Goal: Information Seeking & Learning: Learn about a topic

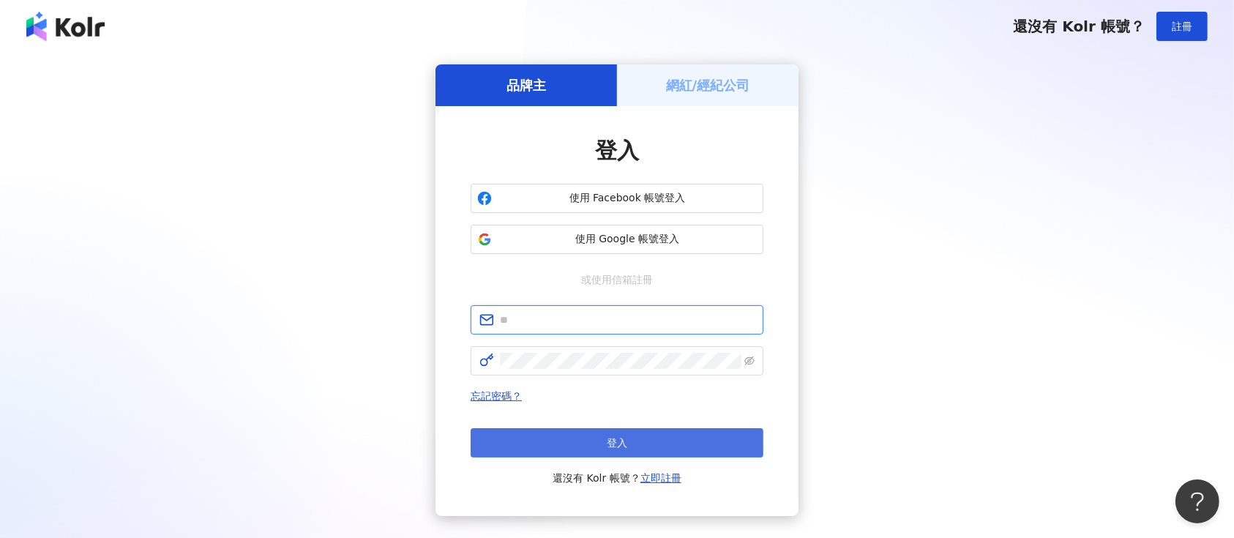
type input "**********"
click at [623, 433] on button "登入" at bounding box center [617, 442] width 293 height 29
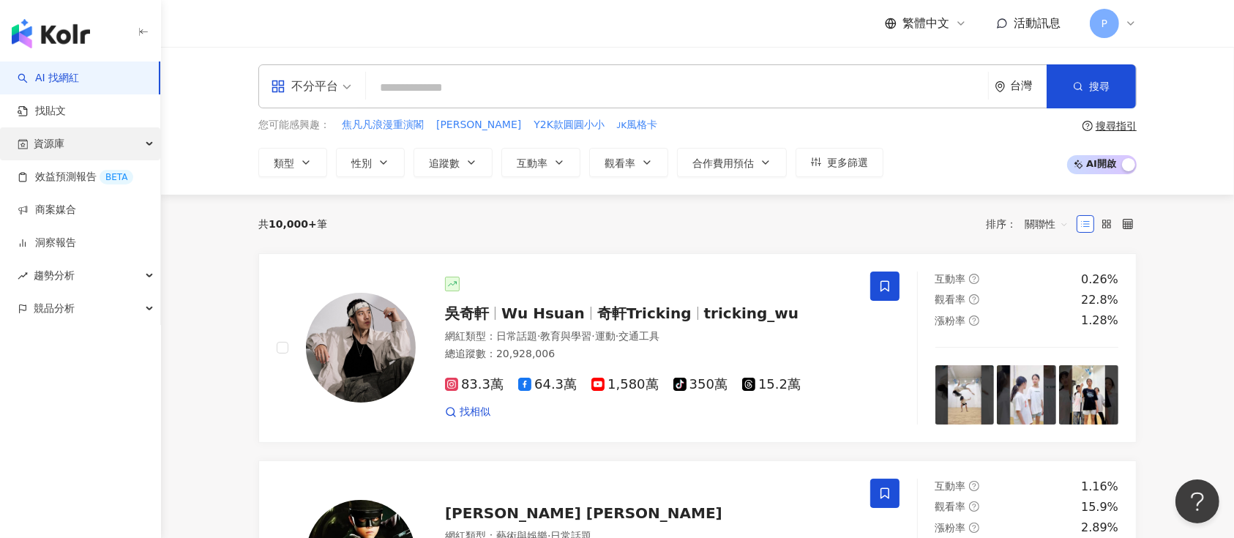
click at [106, 135] on div "資源庫" at bounding box center [80, 143] width 160 height 33
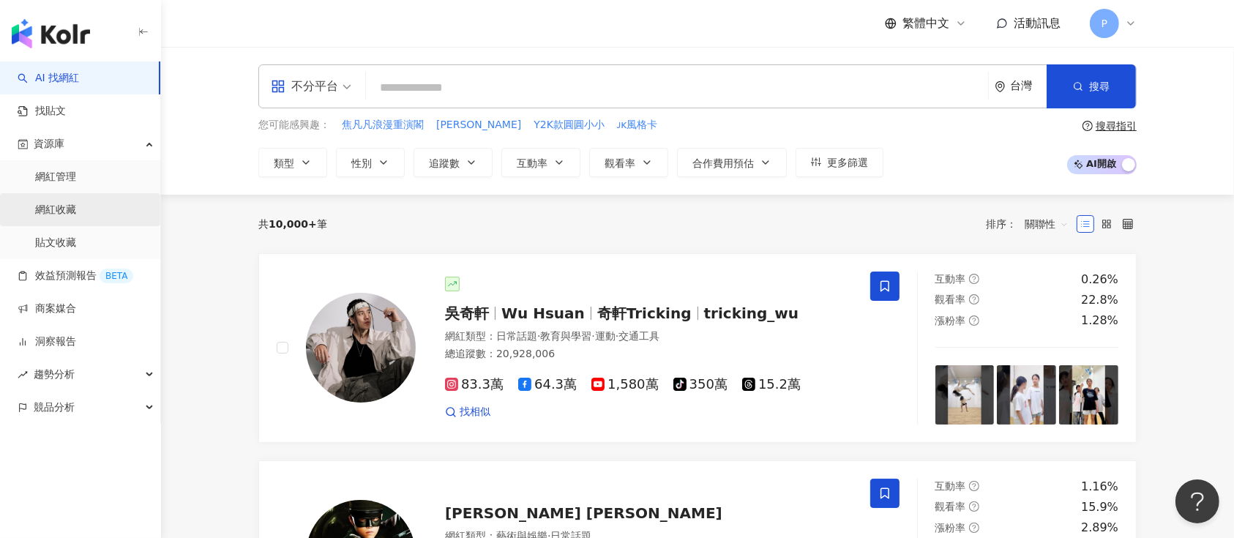
click at [76, 209] on link "網紅收藏" at bounding box center [55, 210] width 41 height 15
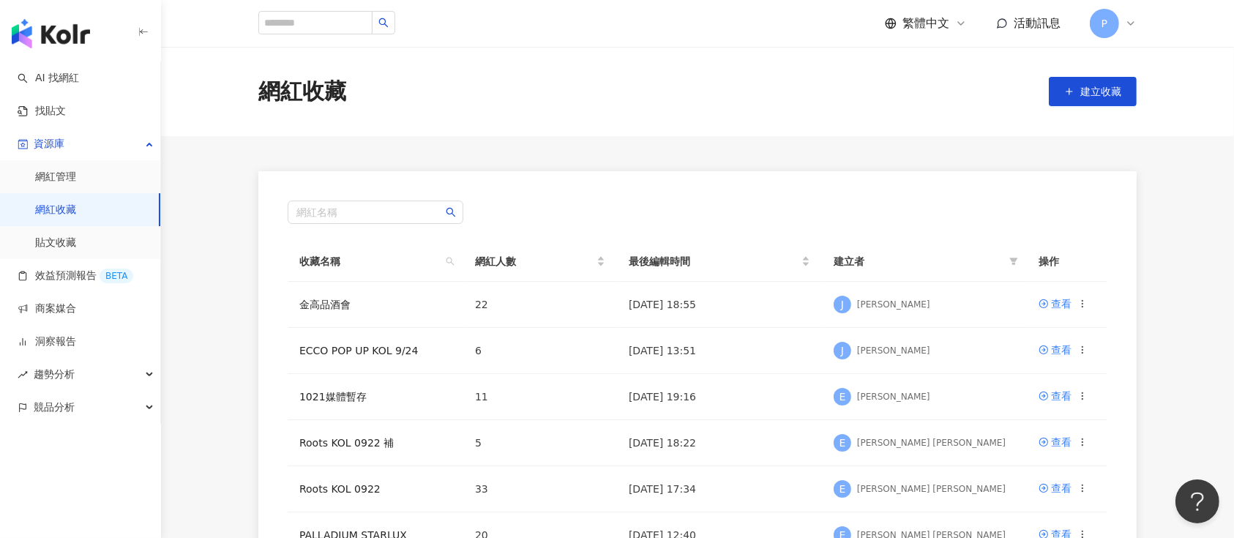
click at [677, 182] on div "網紅名稱 收藏名稱 網紅人數 最後編輯時間 建立者 操作 金高品酒會 22 2025/9/24 18:55 J Jill Tseng 查看 ECCO POP …" at bounding box center [697, 495] width 878 height 648
click at [311, 299] on link "金高品酒會" at bounding box center [324, 305] width 51 height 12
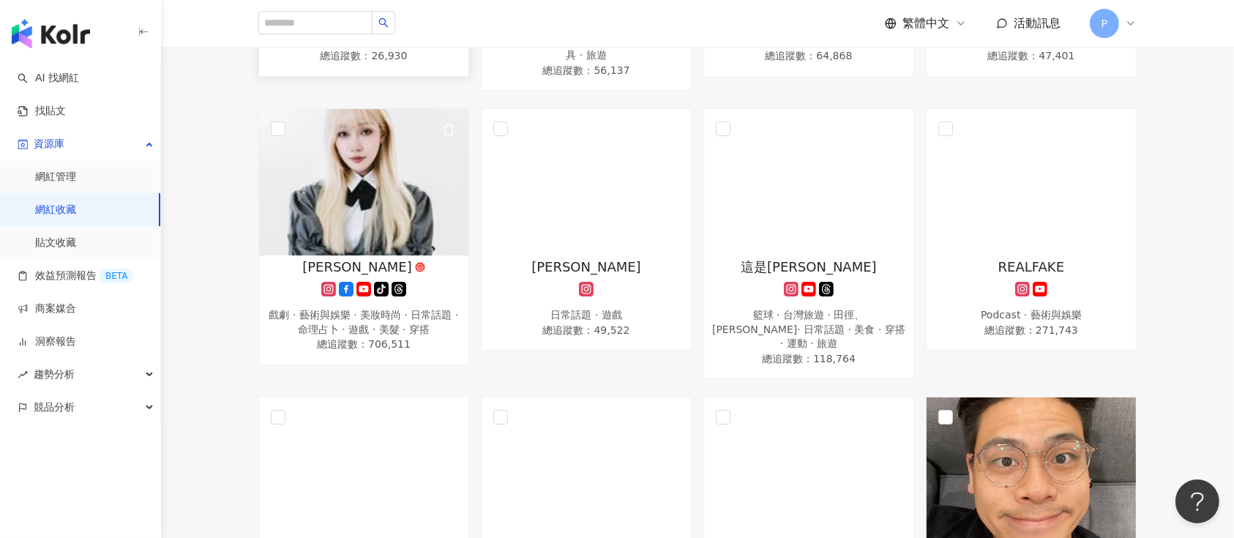
scroll to position [1073, 0]
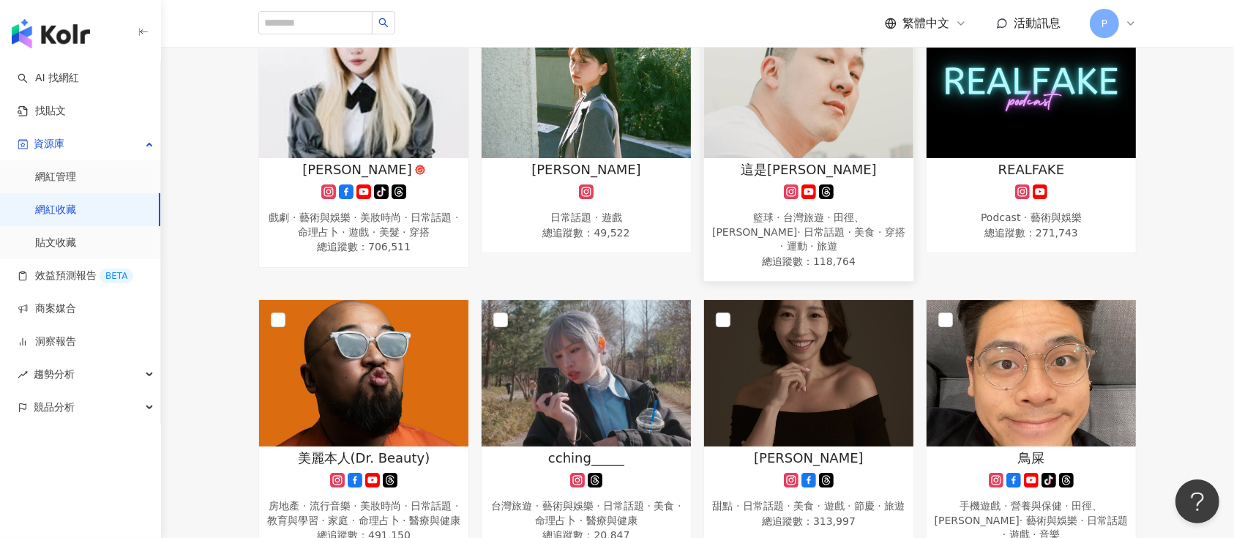
click at [820, 158] on img at bounding box center [808, 85] width 209 height 146
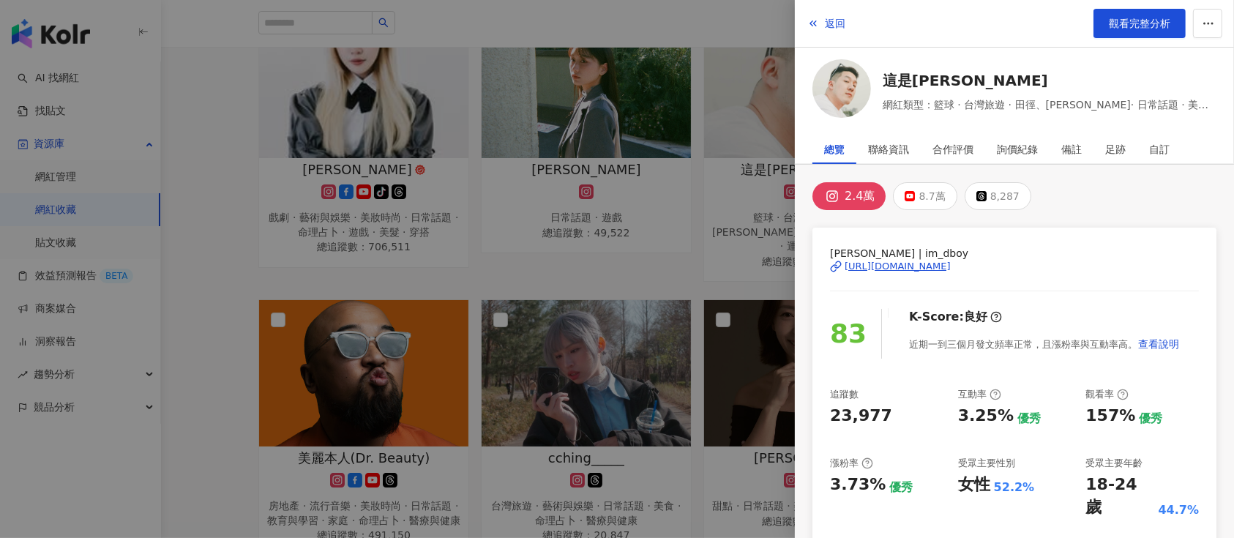
click at [885, 266] on div "https://www.instagram.com/im_dboy/" at bounding box center [898, 266] width 106 height 13
click at [108, 225] on div at bounding box center [617, 269] width 1234 height 538
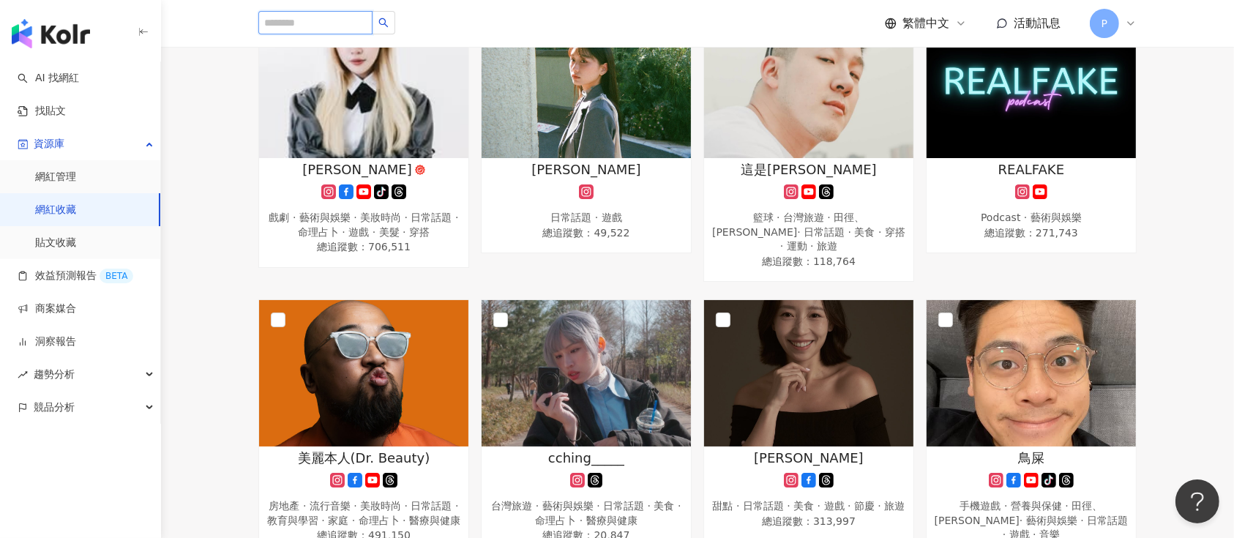
click at [270, 12] on input "search" at bounding box center [315, 22] width 114 height 23
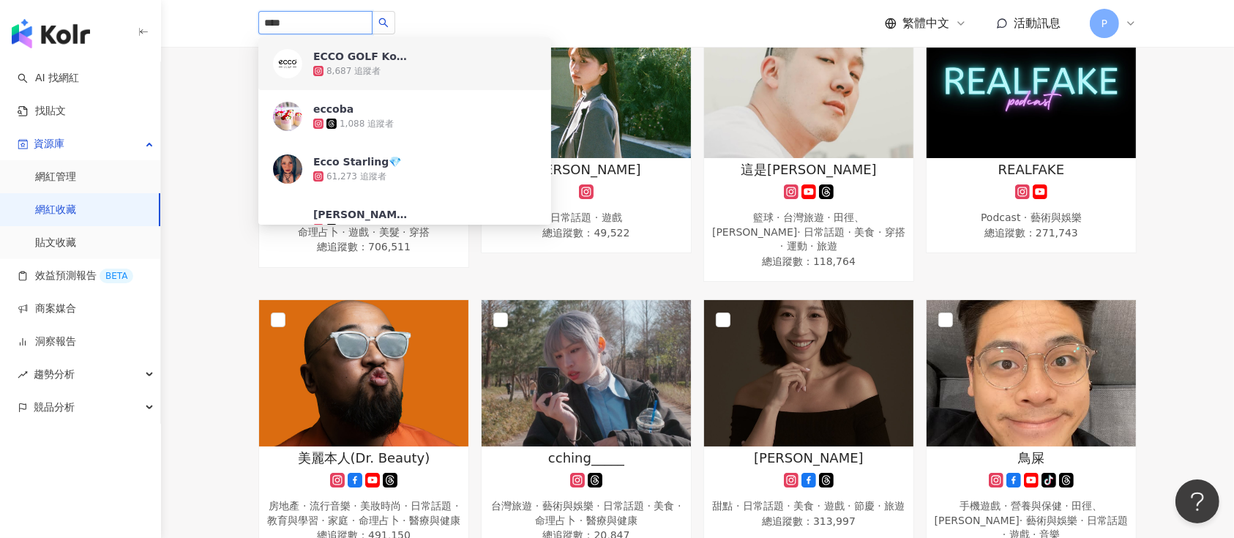
type input "****"
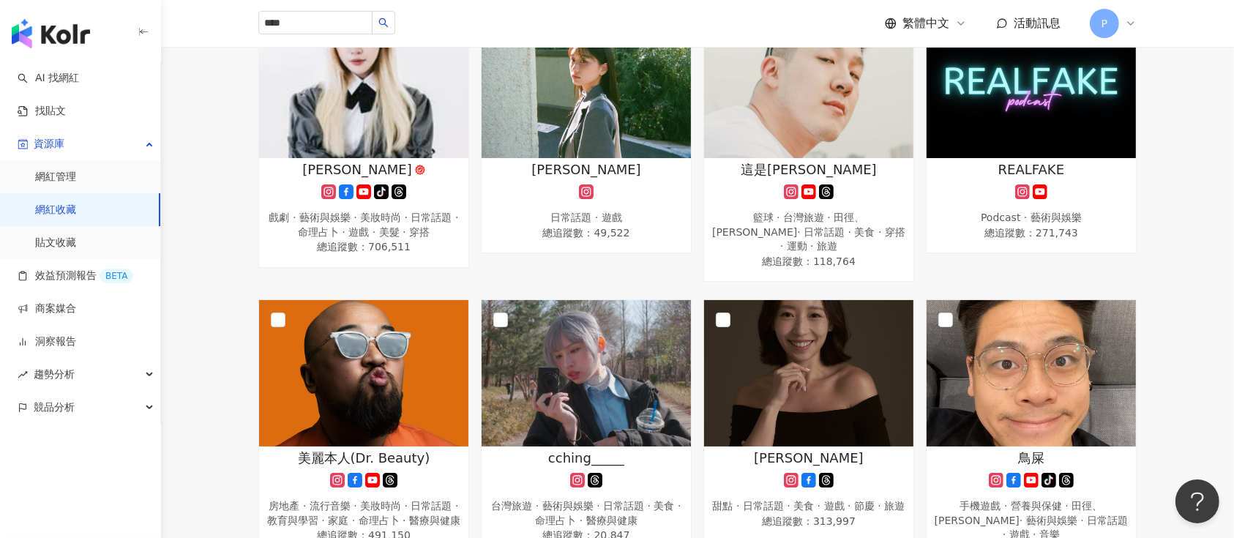
click at [76, 206] on link "網紅收藏" at bounding box center [55, 210] width 41 height 15
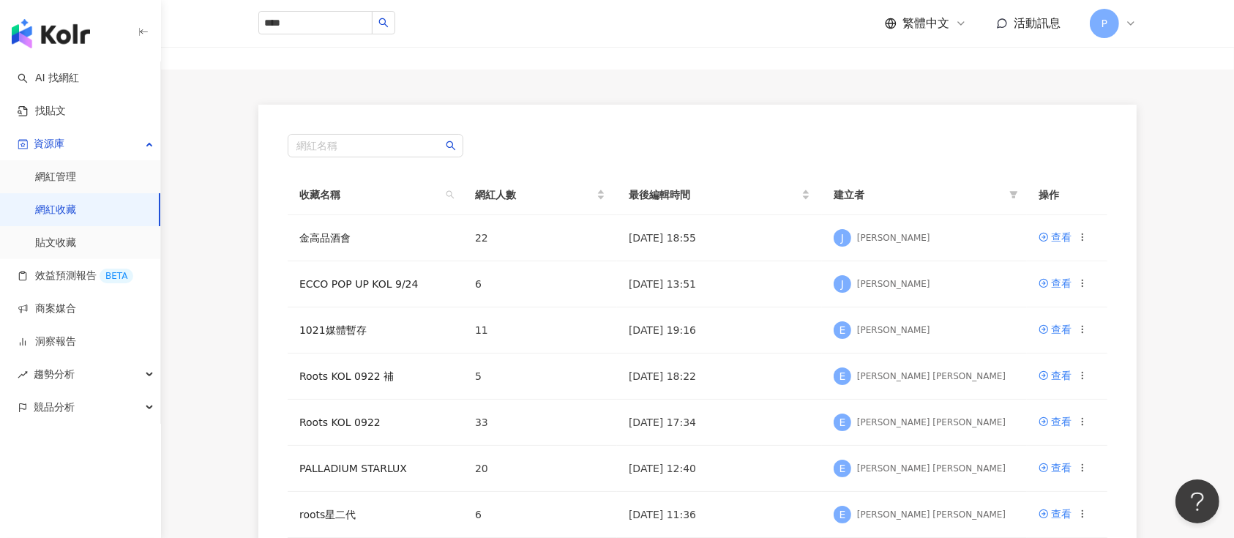
scroll to position [97, 0]
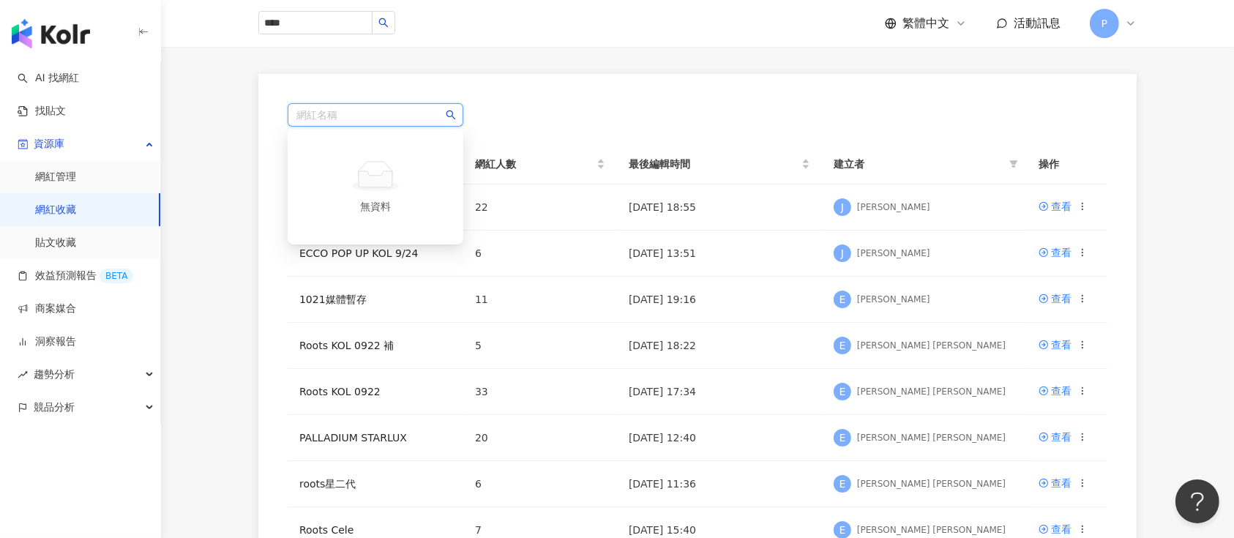
click at [389, 105] on input "search" at bounding box center [375, 115] width 158 height 22
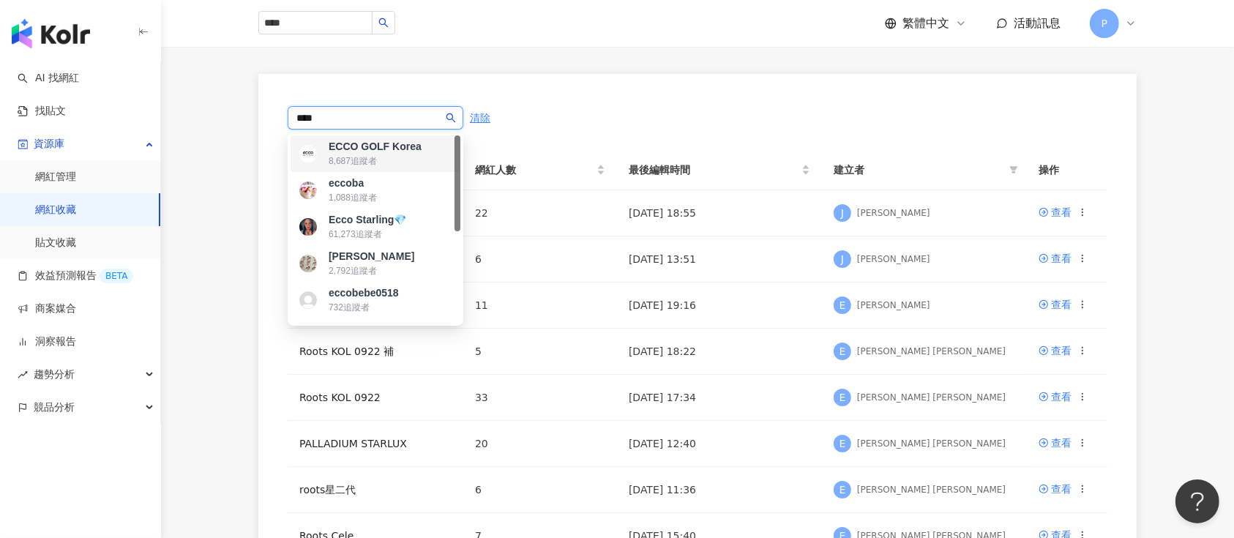
type input "****"
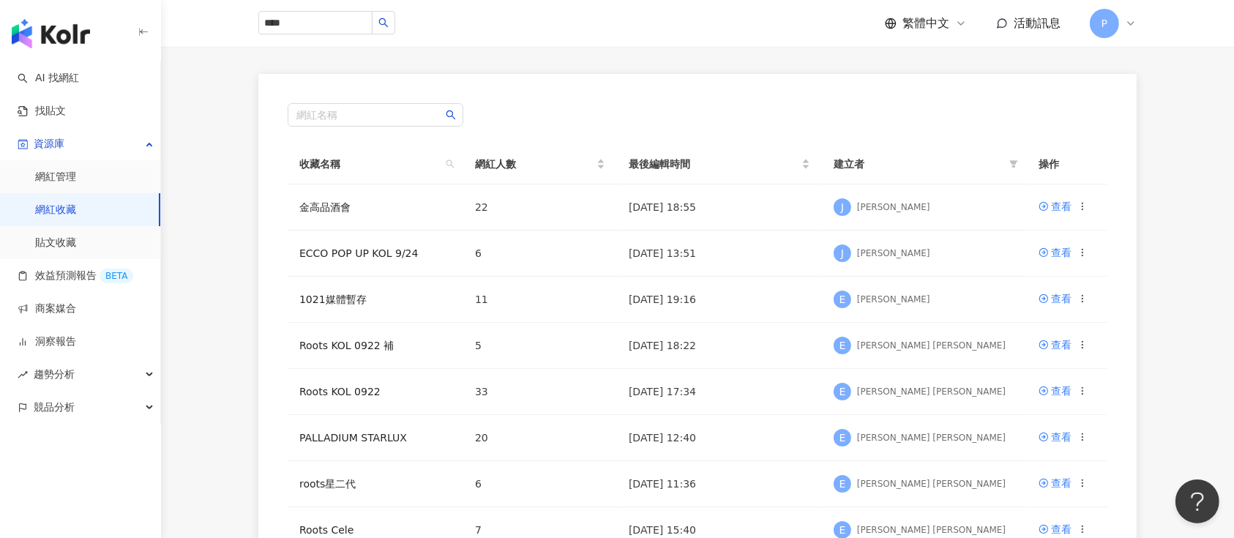
click at [527, 107] on div "網紅名稱" at bounding box center [698, 114] width 820 height 23
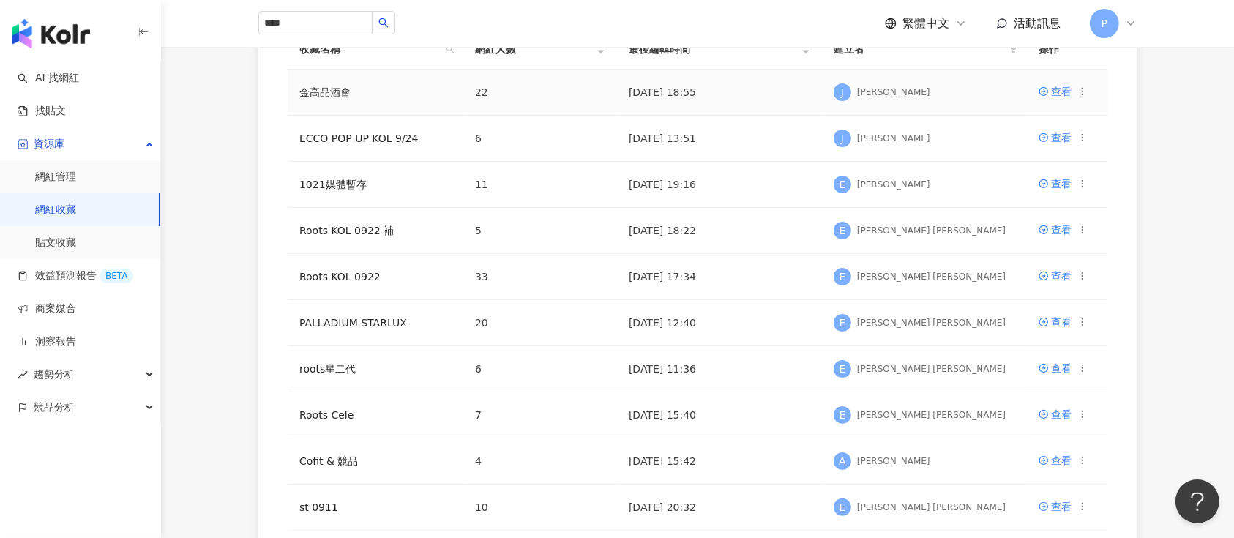
scroll to position [293, 0]
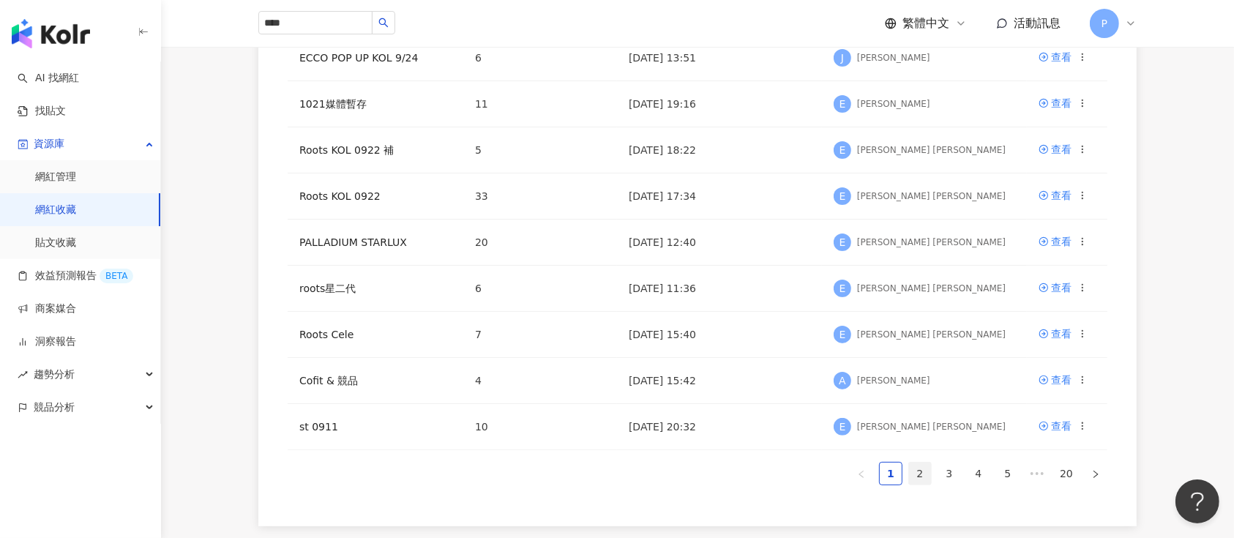
click at [914, 473] on link "2" at bounding box center [920, 474] width 22 height 22
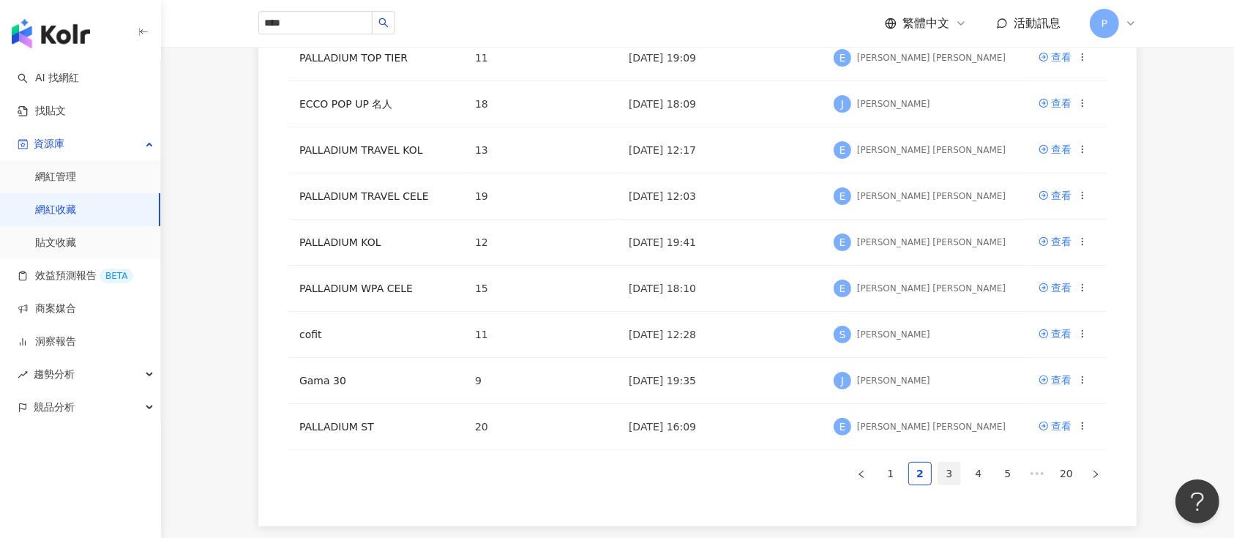
click at [959, 471] on link "3" at bounding box center [949, 474] width 22 height 22
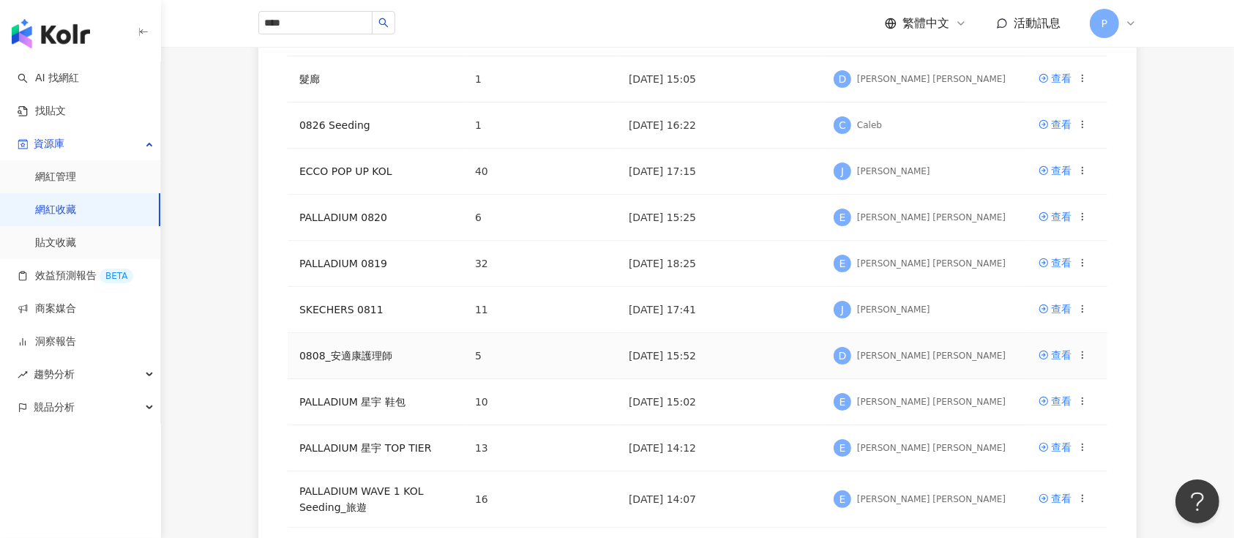
scroll to position [195, 0]
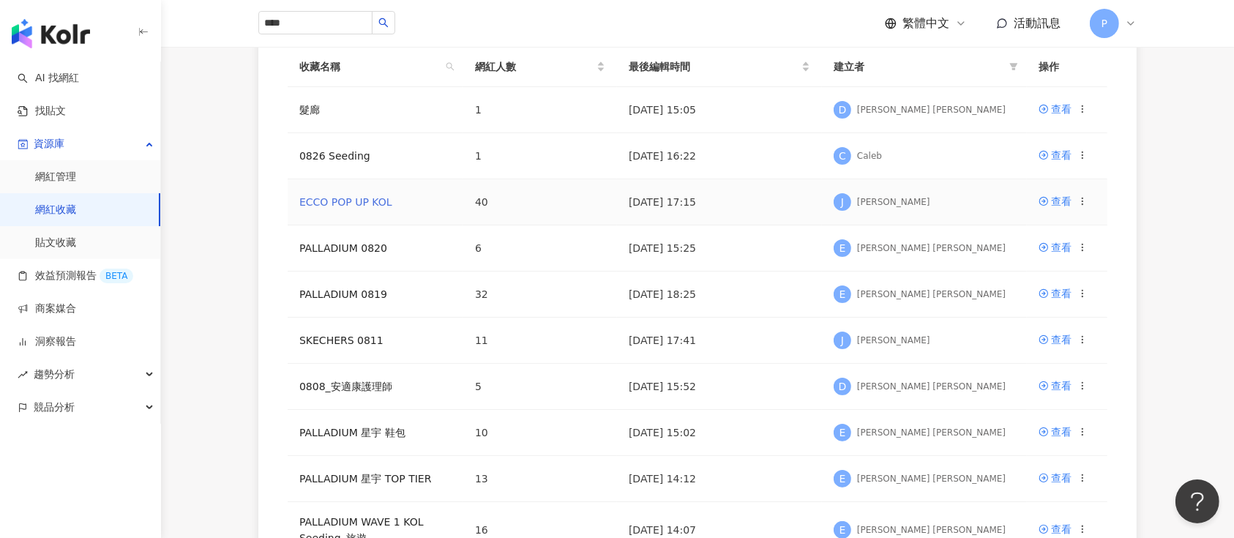
click at [371, 197] on link "ECCO POP UP KOL" at bounding box center [345, 202] width 93 height 12
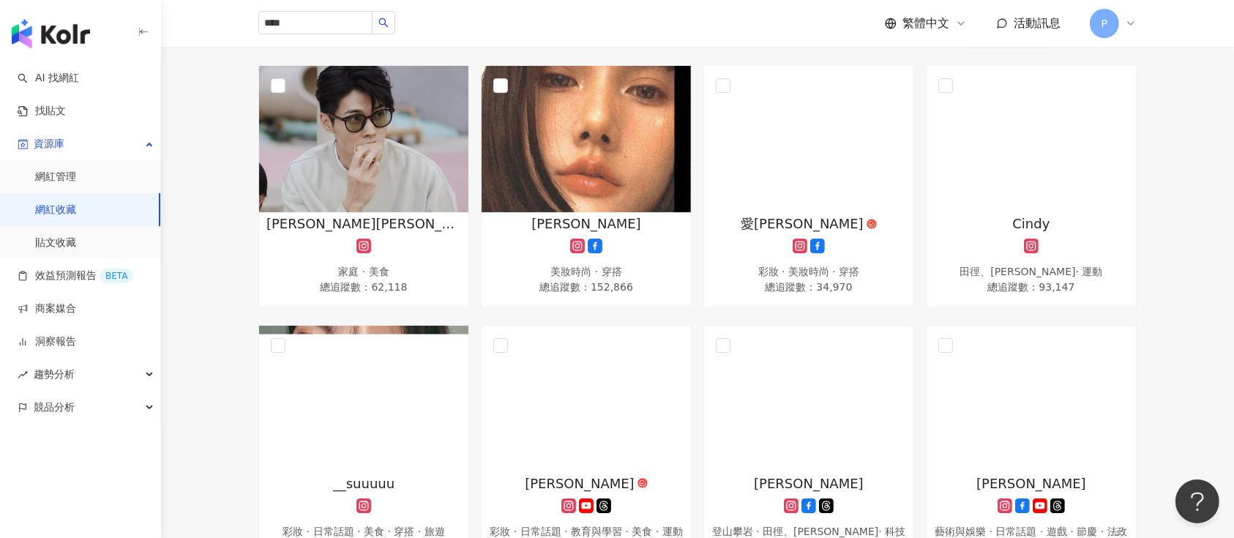
scroll to position [195, 0]
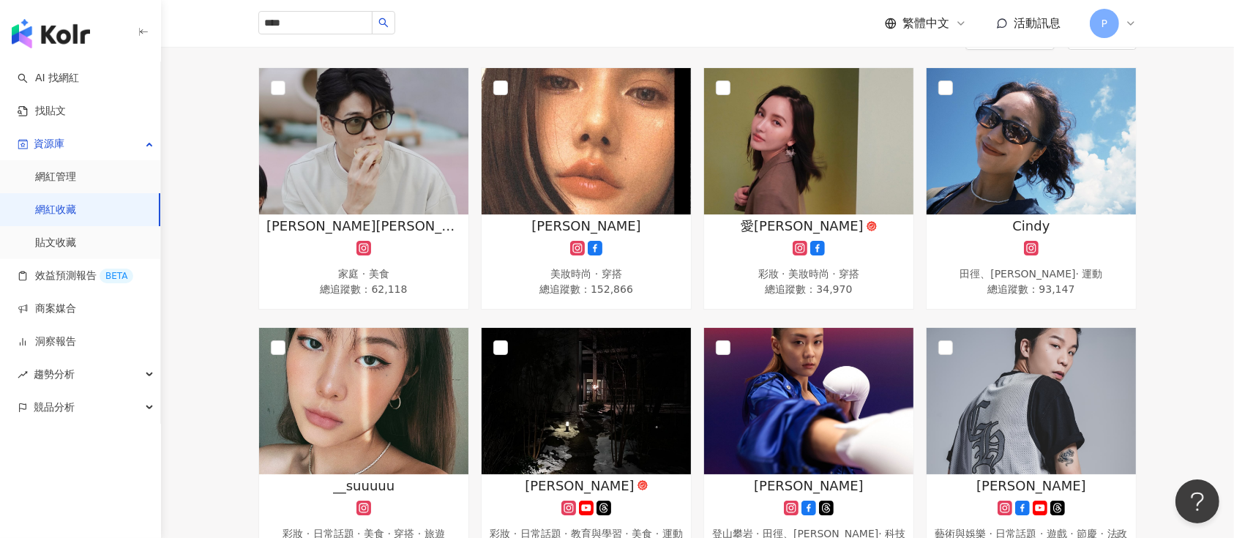
click at [65, 203] on link "網紅收藏" at bounding box center [55, 210] width 41 height 15
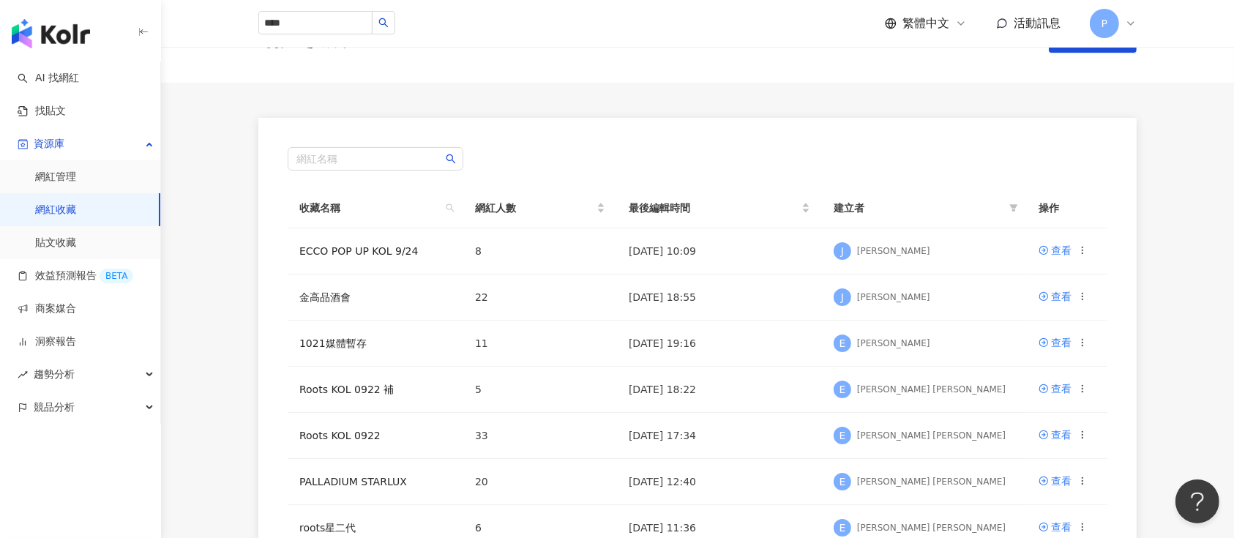
scroll to position [97, 0]
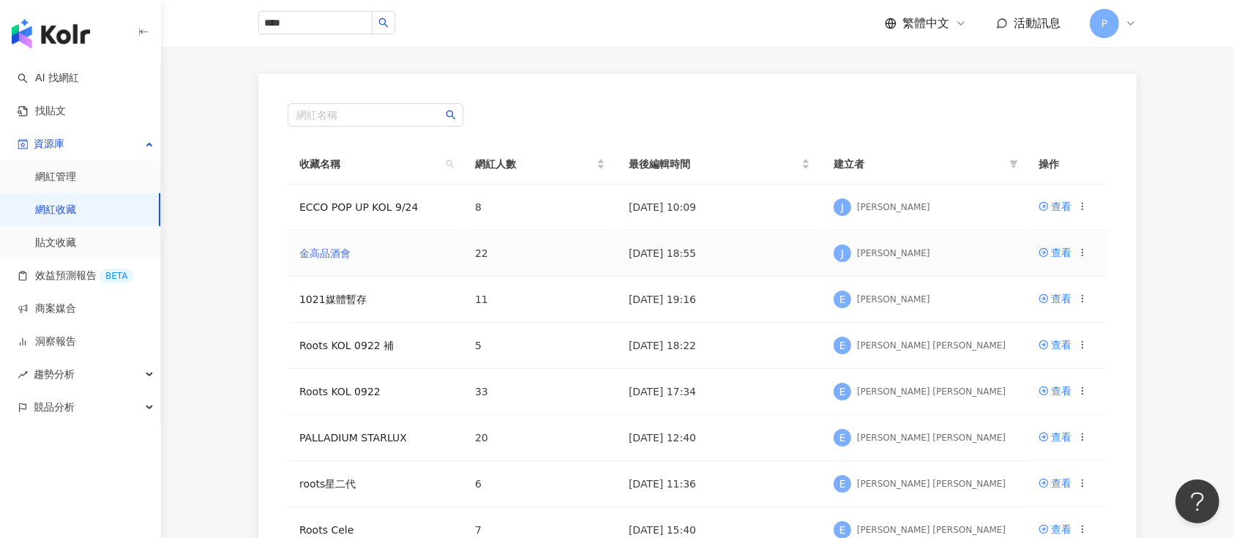
click at [330, 254] on link "金高品酒會" at bounding box center [324, 253] width 51 height 12
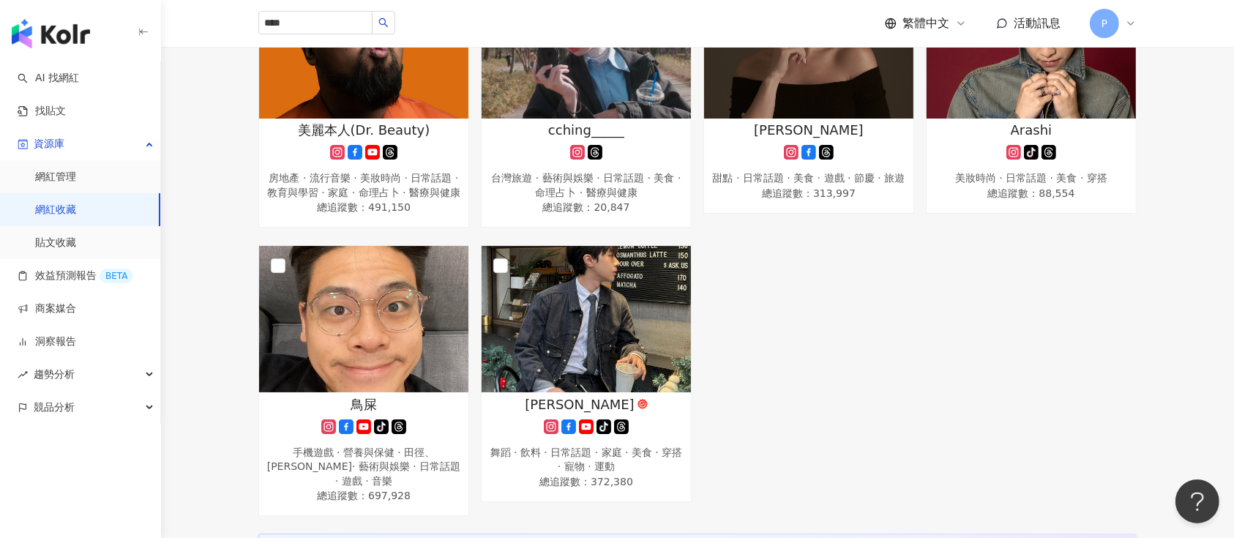
scroll to position [1659, 0]
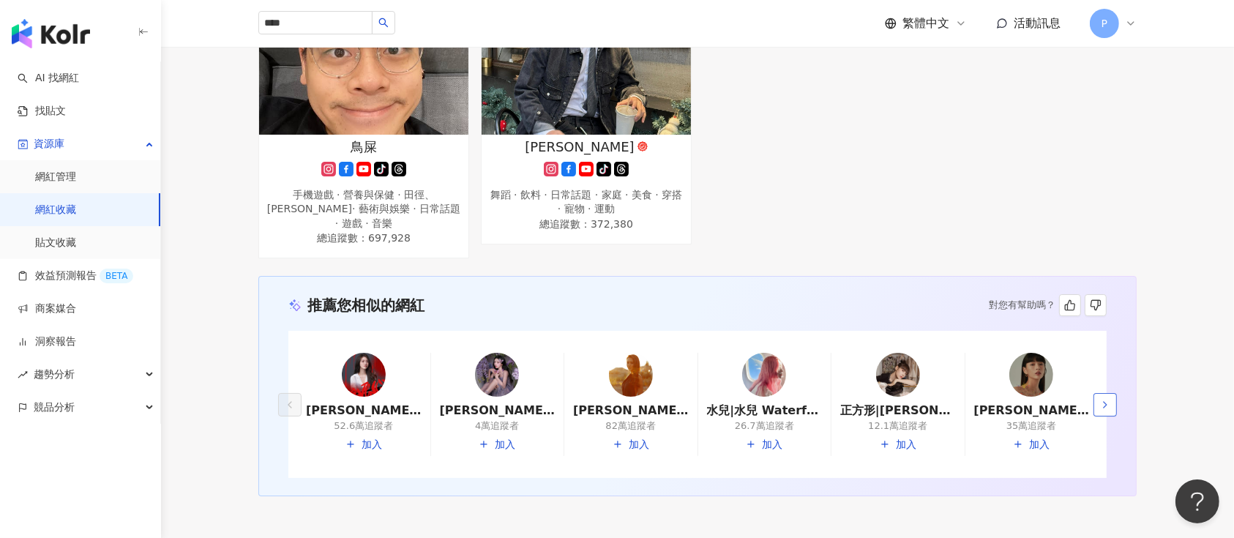
click at [1098, 407] on button "button" at bounding box center [1105, 404] width 23 height 23
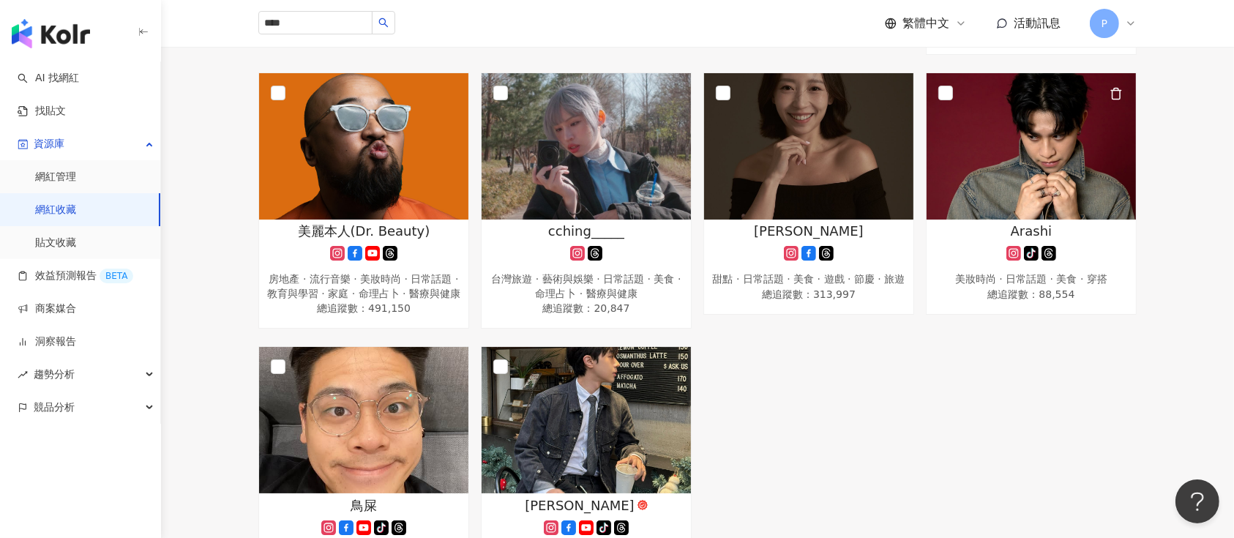
scroll to position [1464, 0]
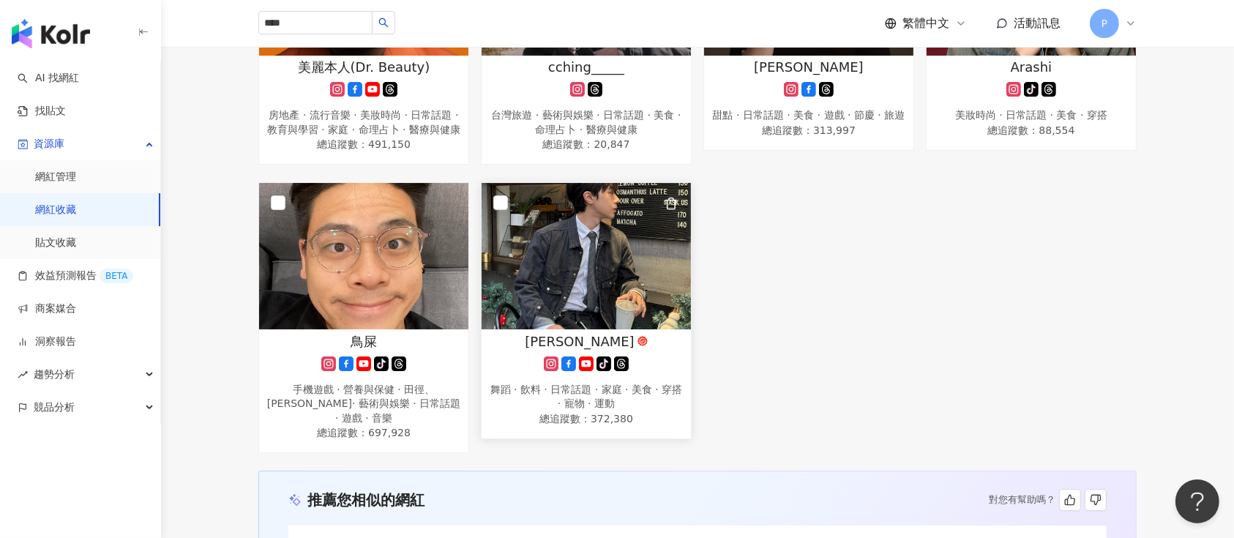
click at [583, 261] on img at bounding box center [586, 256] width 209 height 146
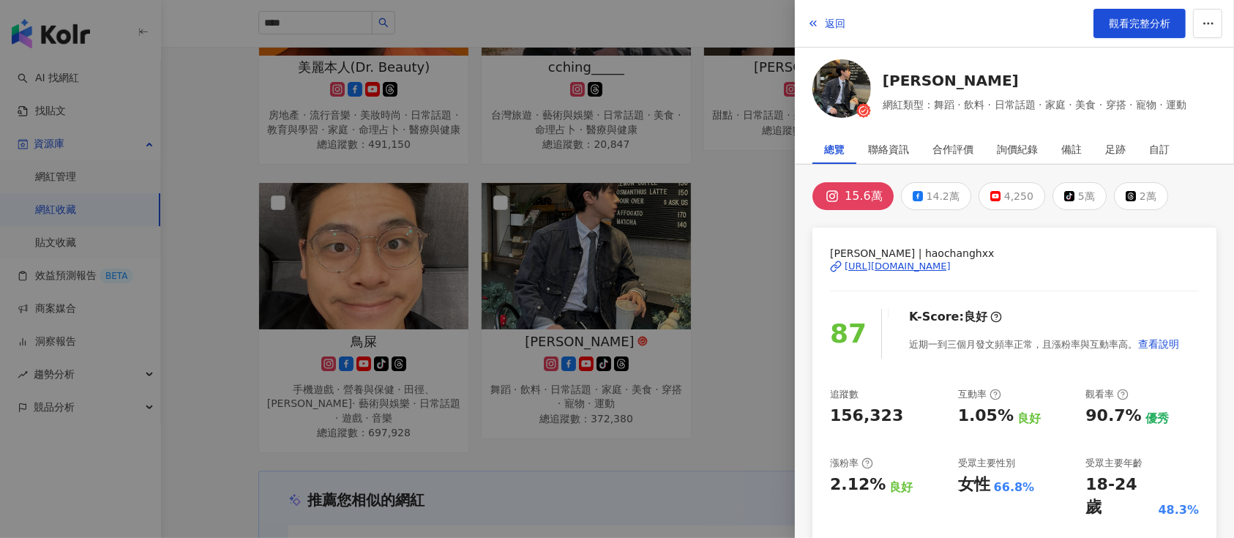
click at [897, 266] on div "https://www.instagram.com/haochanghxx/" at bounding box center [898, 266] width 106 height 13
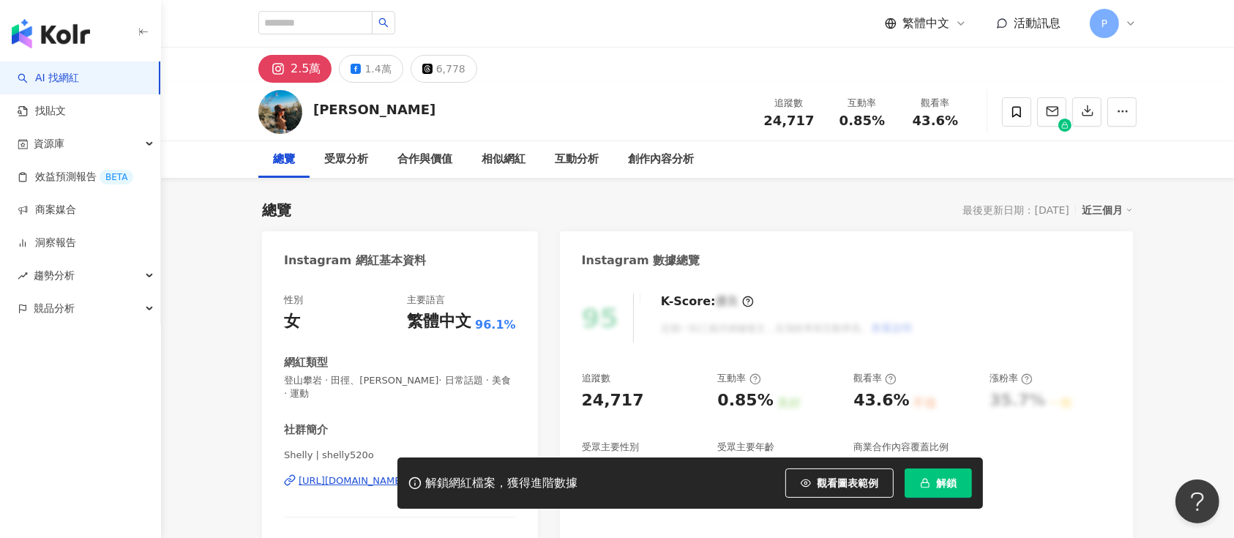
scroll to position [89, 0]
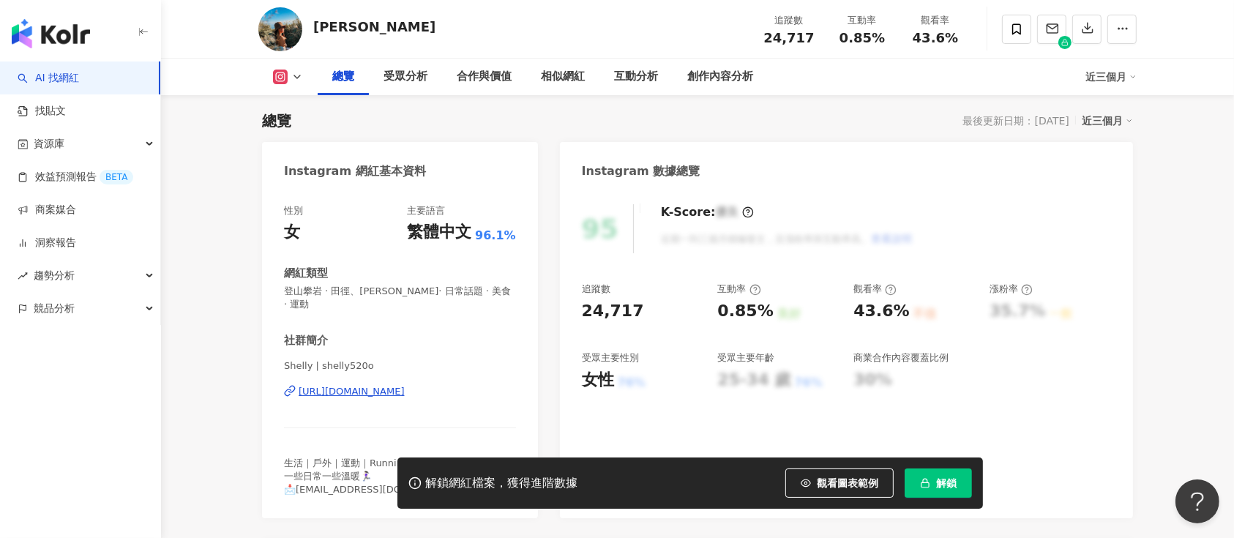
click at [946, 490] on button "解鎖" at bounding box center [938, 482] width 67 height 29
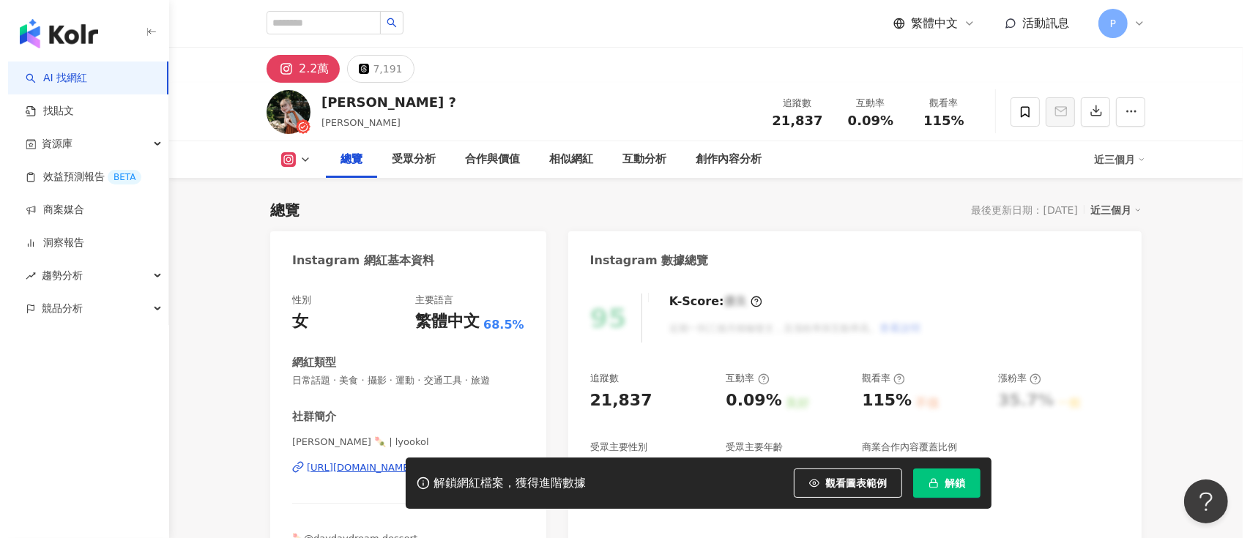
scroll to position [89, 0]
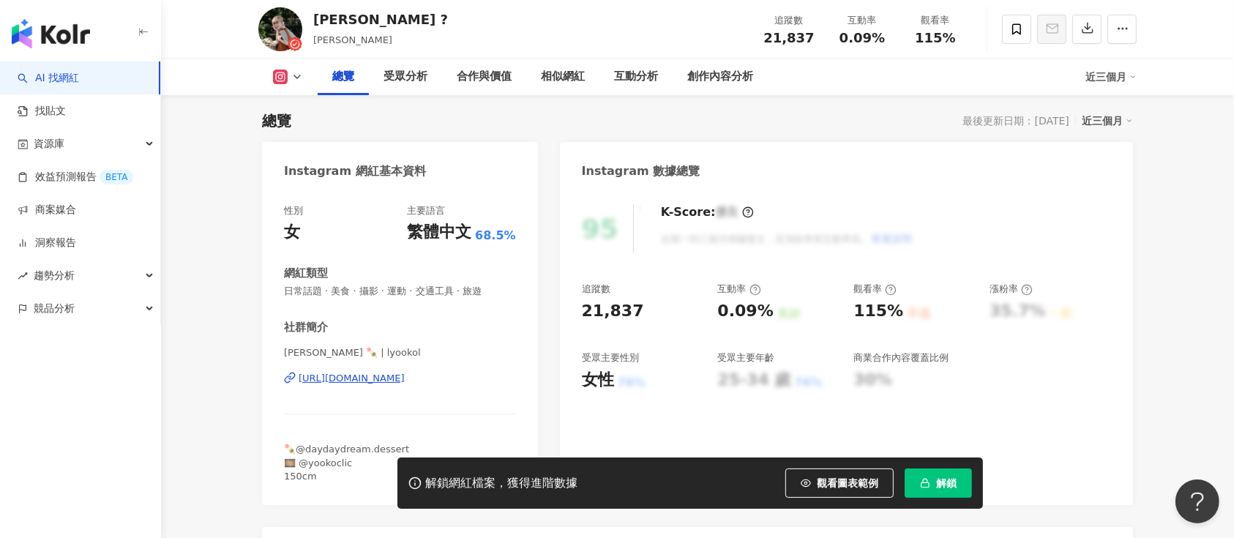
click at [944, 469] on button "解鎖" at bounding box center [938, 482] width 67 height 29
click at [944, 481] on span "解鎖" at bounding box center [946, 483] width 20 height 12
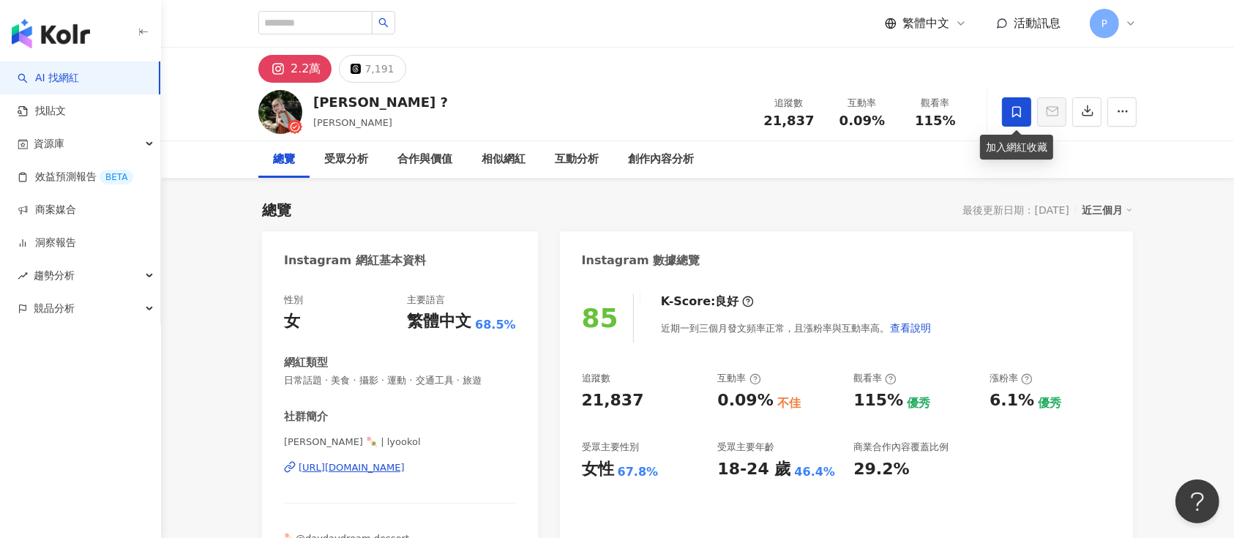
click at [1009, 113] on span at bounding box center [1016, 111] width 29 height 29
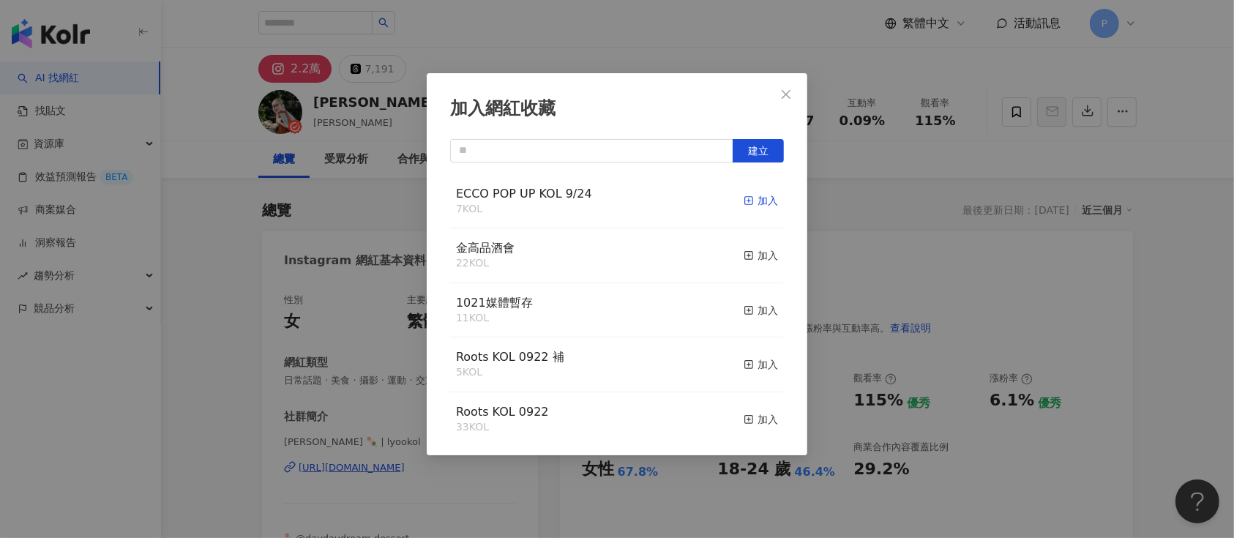
click at [750, 196] on div "加入" at bounding box center [761, 201] width 34 height 16
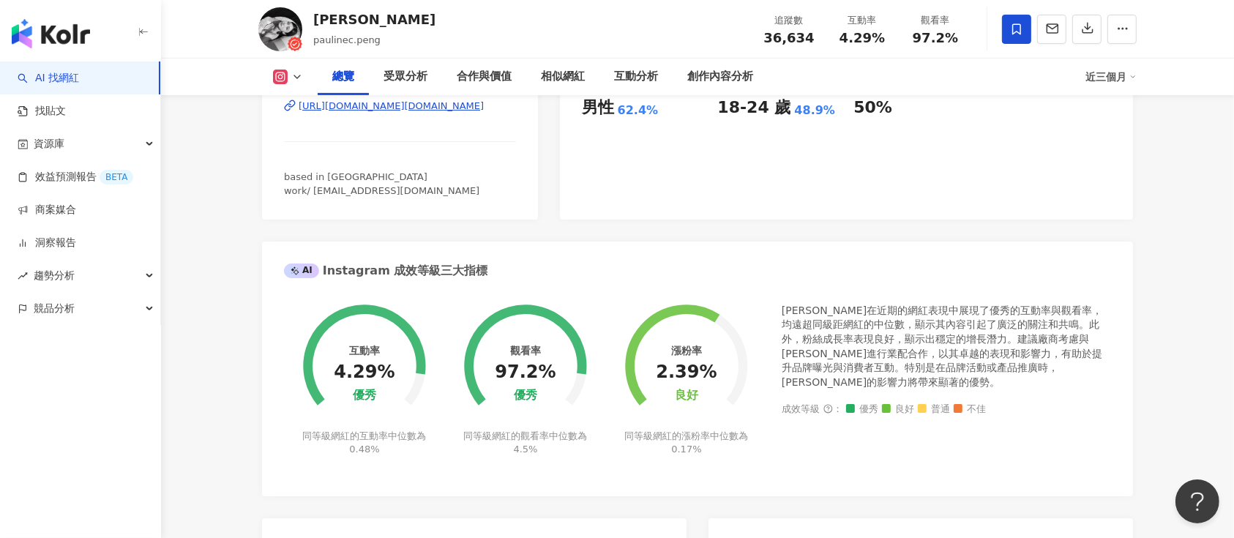
scroll to position [578, 0]
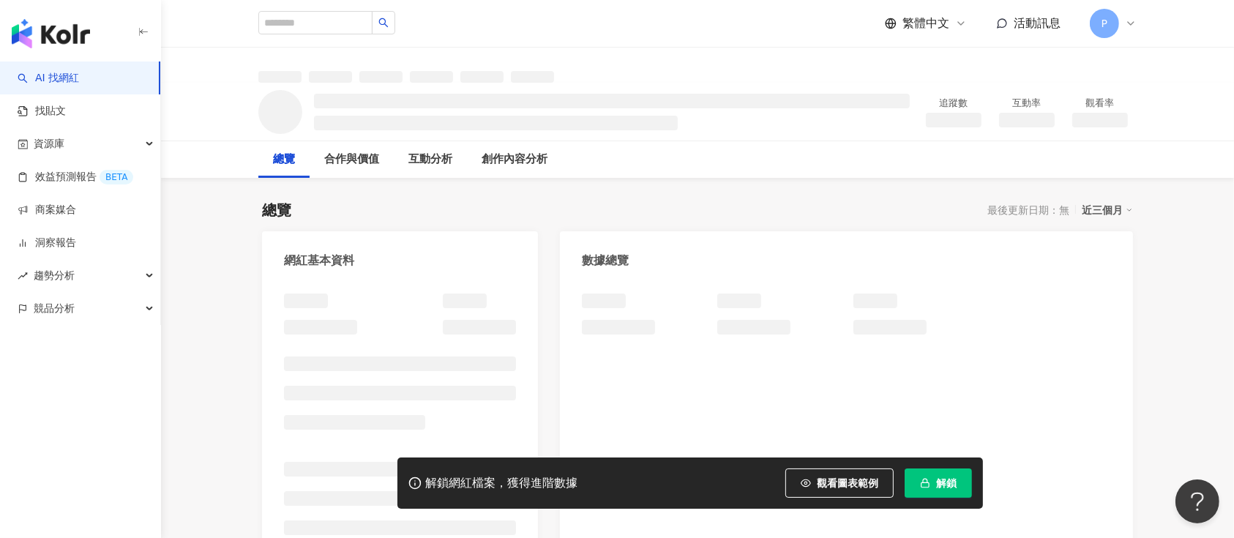
click at [925, 474] on button "解鎖" at bounding box center [938, 482] width 67 height 29
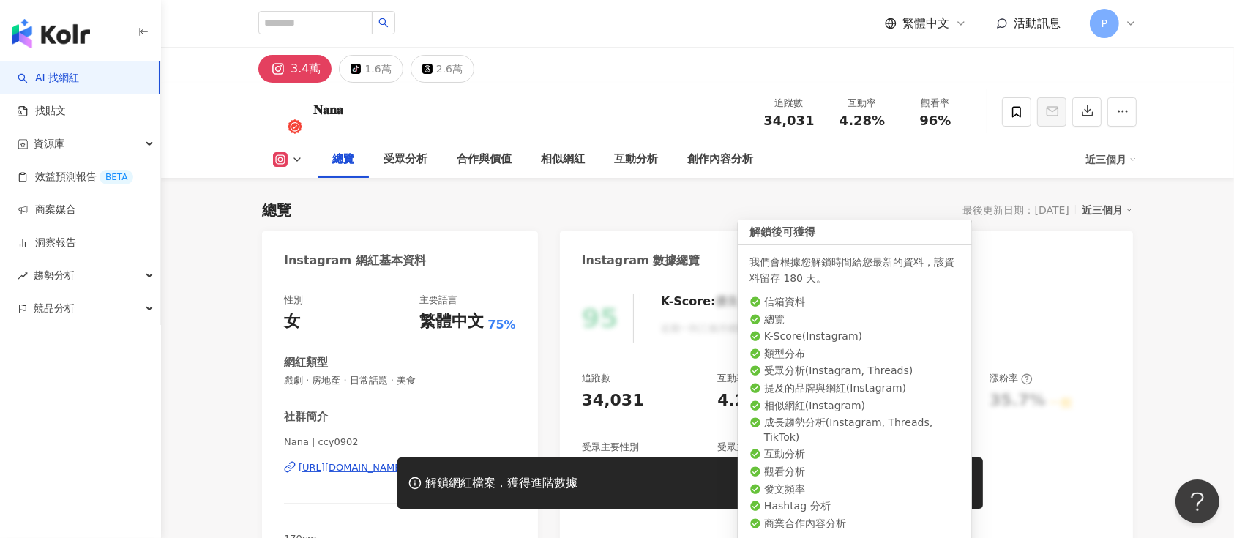
scroll to position [89, 0]
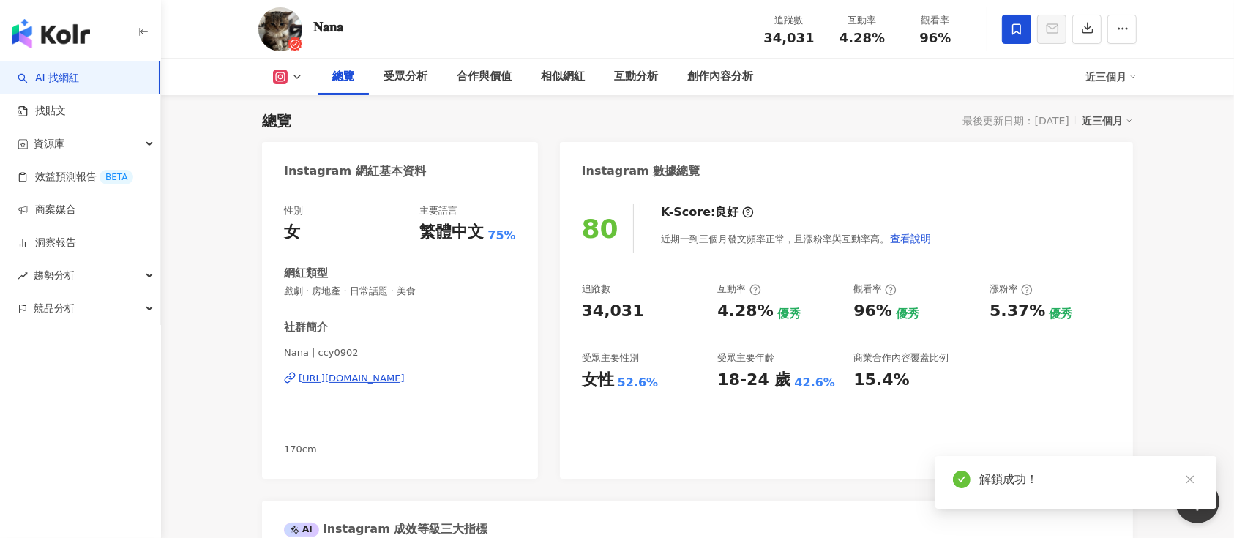
click at [1014, 33] on icon at bounding box center [1016, 28] width 9 height 11
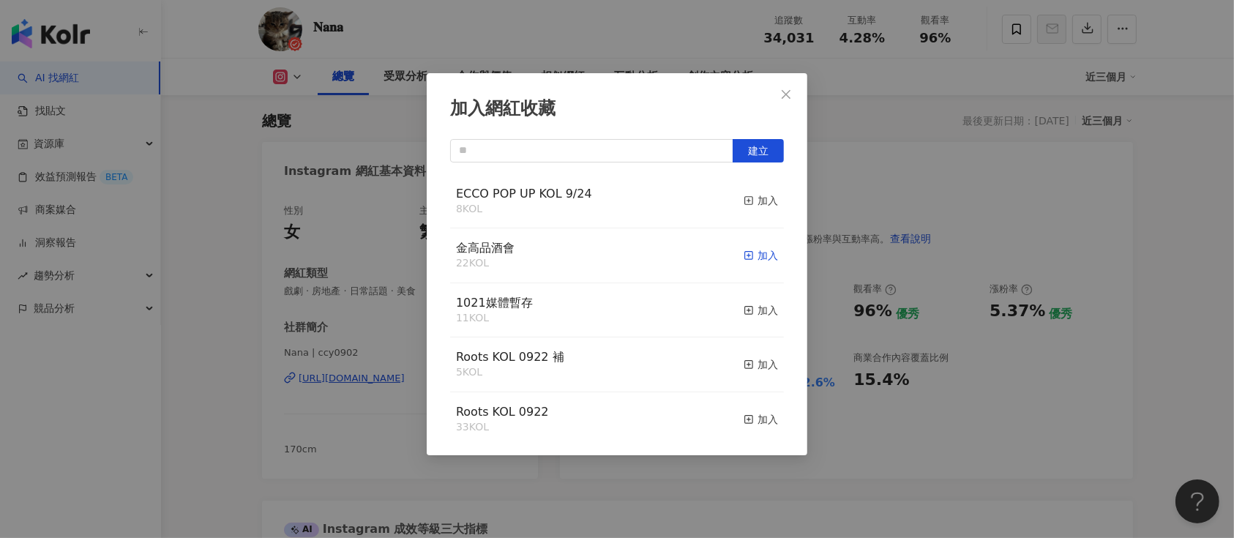
click at [744, 256] on div "加入" at bounding box center [761, 255] width 34 height 16
